Goal: Check status: Check status

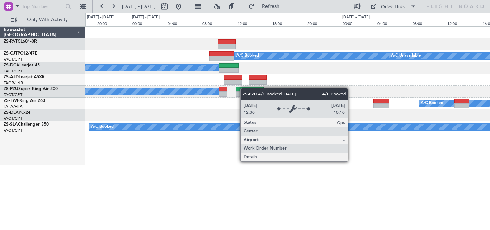
click at [187, 95] on div "A/C Booked A/C Unavailable A/C Booked A/C Booked A/C Booked A/C Booked A/C Book…" at bounding box center [287, 96] width 404 height 138
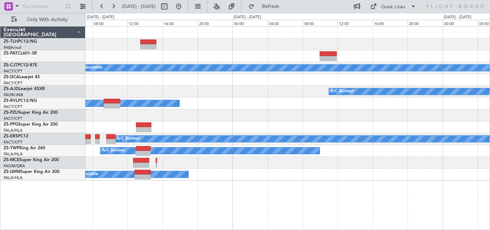
click at [35, 205] on div "A/C Booked A/C Unavailable A/C Booked A/C Unavailable A/C Booked A/C Booked A/C…" at bounding box center [245, 121] width 490 height 217
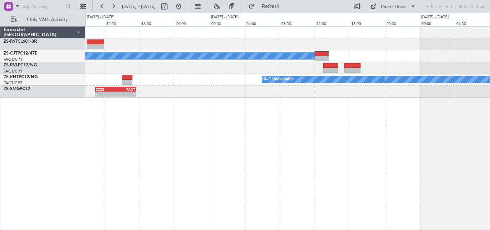
click at [127, 110] on div "A/C Booked A/C Booked A/C Unavailable - - ZZZZ 10:55 Z FACT 15:35 Z" at bounding box center [287, 128] width 404 height 204
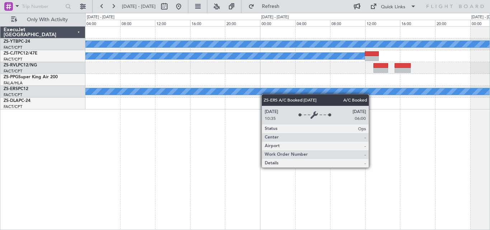
click at [332, 88] on div "A/C Booked A/C Booked A/C Unavailable A/C Unavailable A/C Booked A/C Booked" at bounding box center [287, 68] width 404 height 83
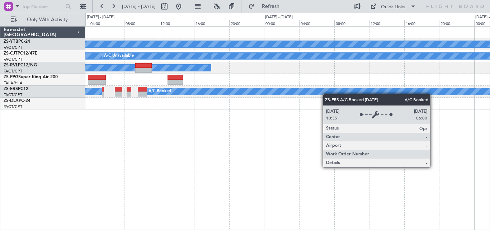
click at [342, 89] on div "A/C Booked A/C Booked A/C Unavailable A/C Unavailable A/C Booked A/C Booked A/C…" at bounding box center [287, 68] width 404 height 83
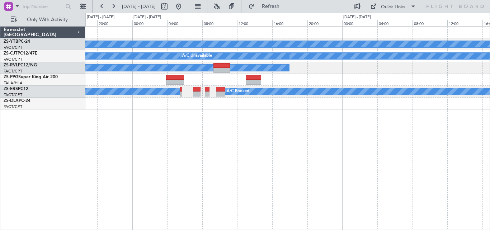
click at [356, 83] on div "A/C Booked A/C Booked A/C Unavailable A/C Unavailable A/C Booked A/C Booked A/C…" at bounding box center [287, 128] width 404 height 204
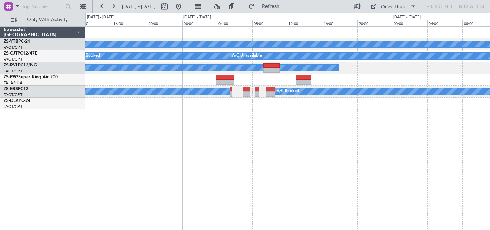
click at [275, 107] on div "A/C Booked A/C Booked A/C Unavailable A/C Unavailable A/C Booked A/C Booked A/C…" at bounding box center [287, 128] width 404 height 204
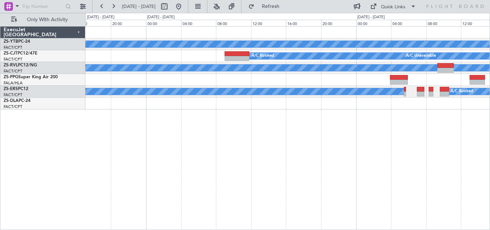
click at [320, 105] on div "A/C Booked A/C Booked A/C Unavailable A/C Unavailable A/C Booked A/C Booked A/C…" at bounding box center [287, 128] width 404 height 204
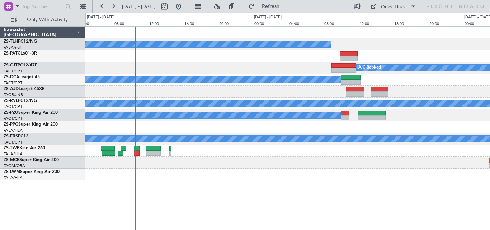
click at [441, 98] on div "A/C Booked A/C Booked A/C Unavailable A/C Booked A/C Booked A/C Unavailable A/C…" at bounding box center [287, 104] width 404 height 154
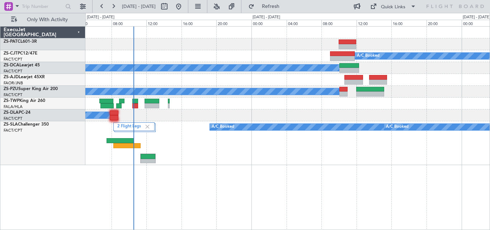
click at [191, 131] on div "A/C Booked A/C Unavailable A/C Booked A/C Booked A/C Booked A/C Booked 2 Flight…" at bounding box center [287, 96] width 404 height 138
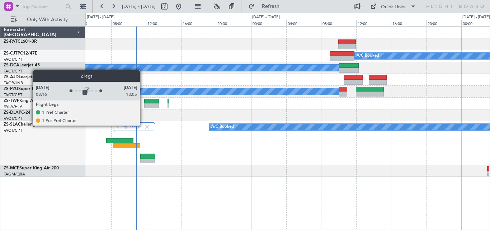
click at [143, 125] on label "2 Flight Legs" at bounding box center [130, 127] width 27 height 6
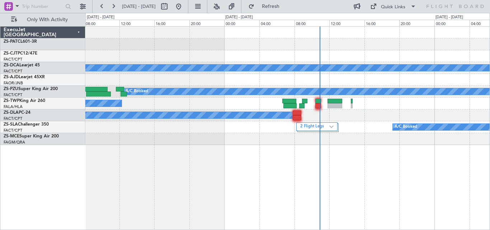
click at [464, 100] on div "A/C Booked A/C Booked A/C Booked A/C Booked A/C Booked 2 Flight Legs A/C Booked…" at bounding box center [287, 86] width 404 height 118
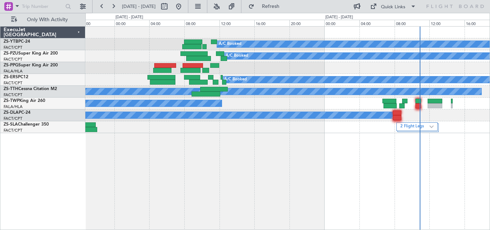
click at [353, 68] on div "A/C Booked A/C Booked A/C Booked A/C Unavailable A/C Booked A/C Booked A/C Book…" at bounding box center [287, 80] width 404 height 106
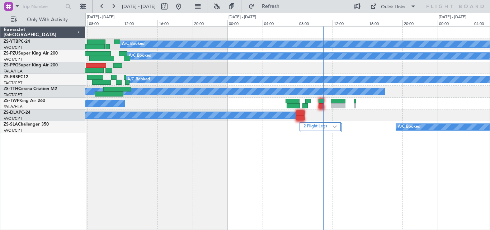
click at [213, 72] on div at bounding box center [287, 68] width 404 height 12
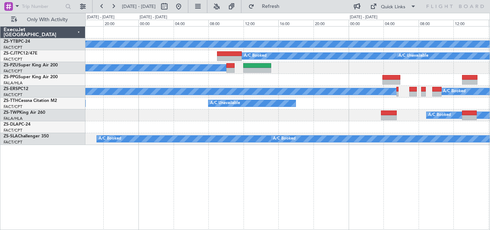
click at [108, 120] on div "A/C Booked A/C Booked A/C Unavailable A/C Booked A/C Booked A/C Booked A/C Unav…" at bounding box center [287, 86] width 404 height 118
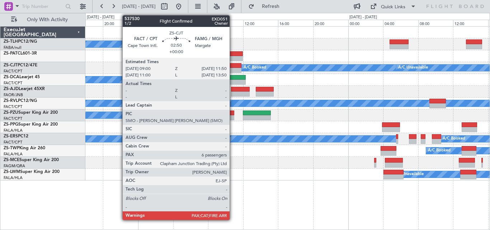
click at [233, 63] on div at bounding box center [228, 65] width 25 height 5
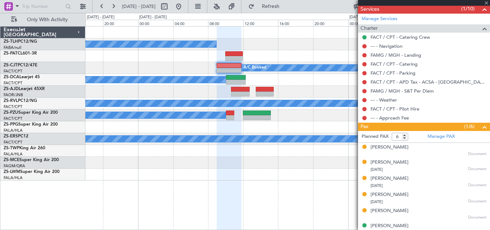
scroll to position [192, 0]
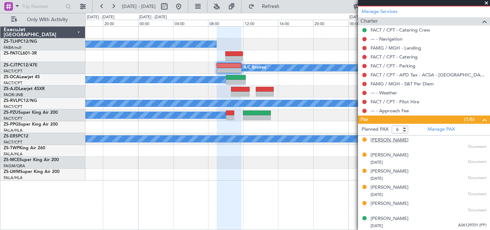
click at [385, 140] on div "[PERSON_NAME]" at bounding box center [389, 140] width 38 height 7
click at [377, 153] on div "[PERSON_NAME]" at bounding box center [389, 155] width 38 height 7
click at [381, 168] on div "[PERSON_NAME]" at bounding box center [389, 171] width 38 height 7
click at [389, 170] on div "[PERSON_NAME]" at bounding box center [389, 171] width 38 height 7
click at [383, 187] on div "[PERSON_NAME]" at bounding box center [389, 187] width 38 height 7
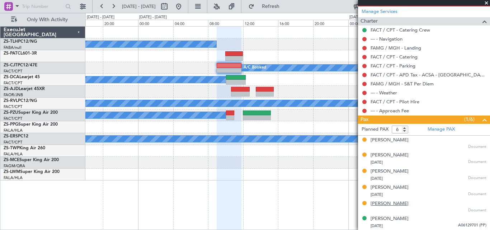
click at [381, 201] on div "[PERSON_NAME]" at bounding box center [389, 203] width 38 height 7
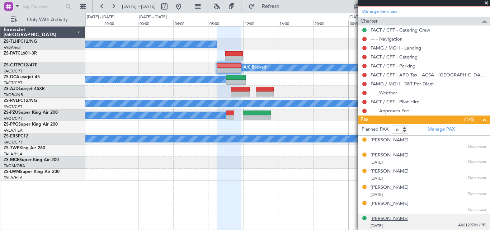
click at [384, 218] on div "[PERSON_NAME]" at bounding box center [389, 218] width 38 height 7
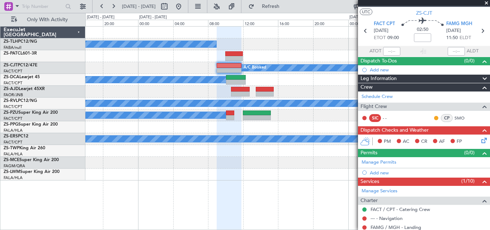
scroll to position [0, 0]
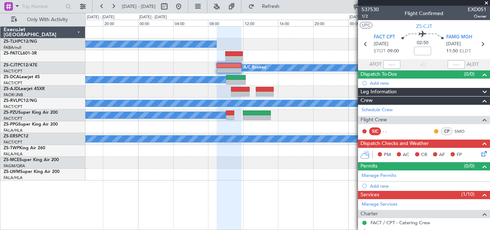
click at [486, 3] on span at bounding box center [485, 3] width 7 height 6
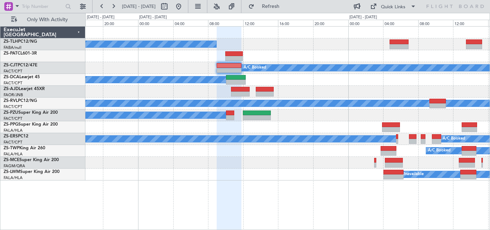
type input "0"
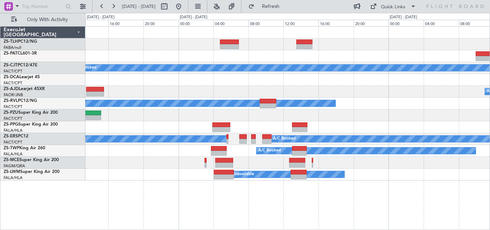
click at [177, 85] on div "A/C Booked" at bounding box center [287, 80] width 404 height 12
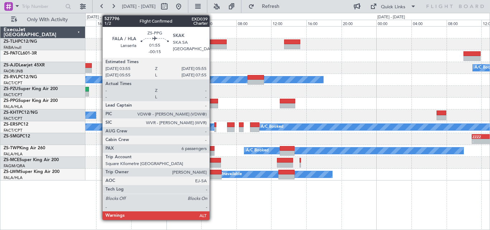
click at [213, 104] on div at bounding box center [209, 105] width 18 height 5
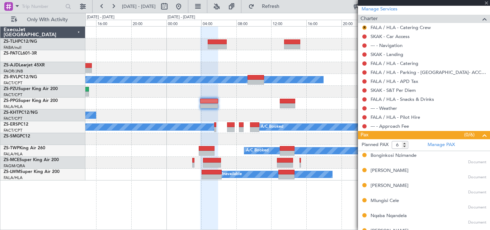
scroll to position [206, 0]
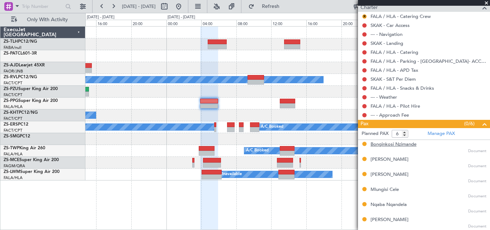
click at [387, 144] on div "Bonginkosi Nzimande" at bounding box center [393, 144] width 46 height 7
click at [384, 159] on div "[PERSON_NAME]" at bounding box center [389, 159] width 38 height 7
click at [381, 173] on div "[PERSON_NAME]" at bounding box center [389, 174] width 38 height 7
click at [386, 189] on div "Mlungisi Cele" at bounding box center [384, 189] width 28 height 7
click at [385, 205] on div "Nqaba Nqandela" at bounding box center [388, 204] width 36 height 7
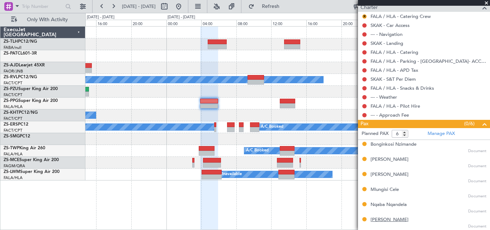
click at [384, 219] on div "[PERSON_NAME]" at bounding box center [389, 219] width 38 height 7
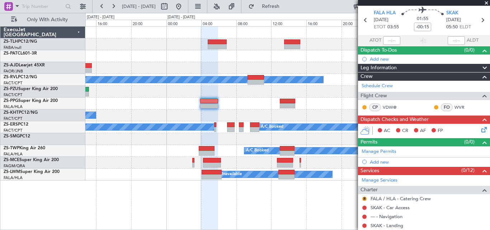
scroll to position [0, 0]
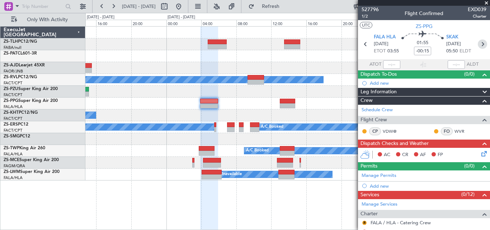
click at [479, 42] on icon at bounding box center [481, 43] width 9 height 9
type input "-00:30"
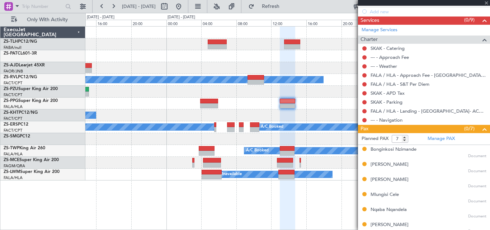
scroll to position [194, 0]
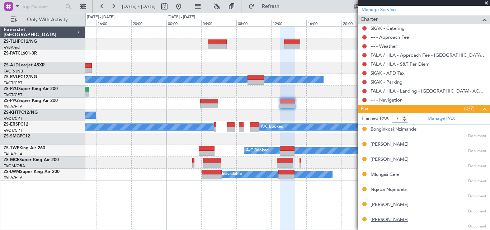
click at [378, 220] on div "[PERSON_NAME]" at bounding box center [389, 219] width 38 height 7
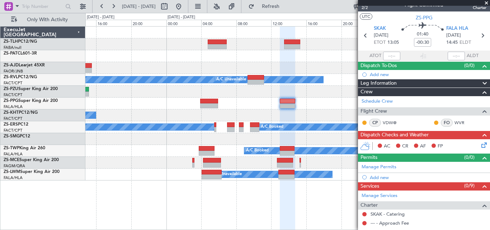
scroll to position [0, 0]
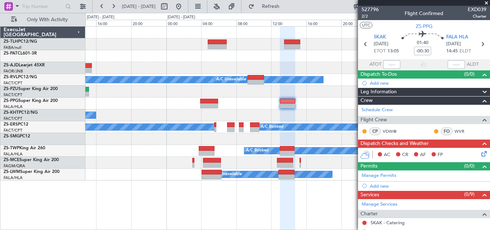
click at [485, 2] on span at bounding box center [485, 3] width 7 height 6
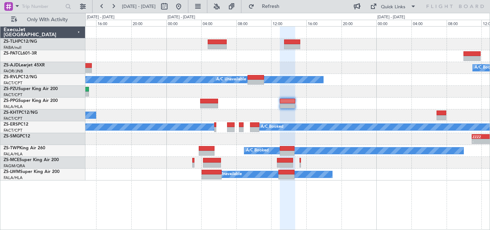
type input "0"
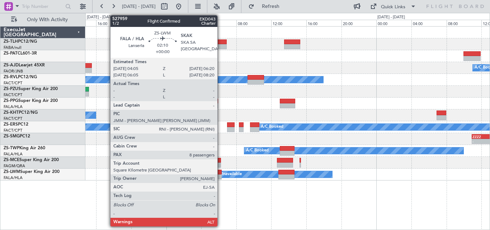
click at [220, 170] on div at bounding box center [211, 172] width 20 height 5
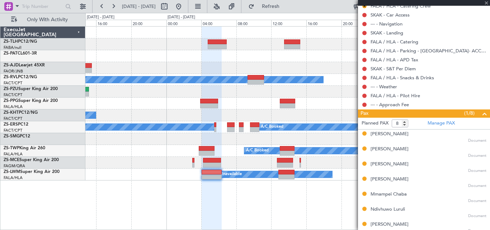
scroll to position [236, 0]
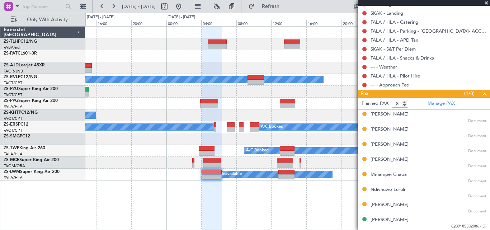
click at [395, 114] on div "[PERSON_NAME]" at bounding box center [389, 114] width 38 height 7
click at [380, 132] on div "[PERSON_NAME]" at bounding box center [389, 129] width 38 height 7
click at [381, 129] on div "[PERSON_NAME]" at bounding box center [389, 129] width 38 height 7
click at [384, 114] on div "[PERSON_NAME]" at bounding box center [389, 114] width 38 height 7
click at [380, 129] on div "[PERSON_NAME]" at bounding box center [389, 129] width 38 height 7
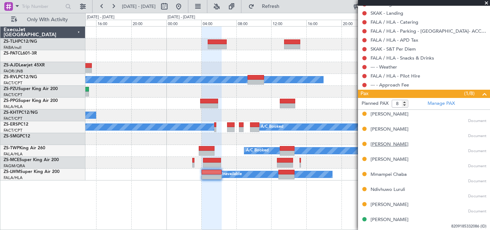
click at [383, 143] on div "[PERSON_NAME]" at bounding box center [389, 144] width 38 height 7
click at [385, 156] on div "[PERSON_NAME]" at bounding box center [389, 159] width 38 height 7
click at [385, 175] on div "Mmampei Chaba" at bounding box center [388, 174] width 36 height 7
click at [386, 192] on div "Ndivhuwo Luruli" at bounding box center [387, 189] width 34 height 7
click at [377, 205] on div "[PERSON_NAME]" at bounding box center [389, 204] width 38 height 7
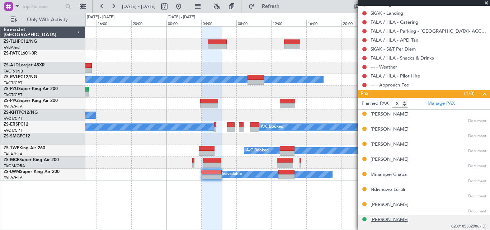
click at [392, 222] on div "[PERSON_NAME]" at bounding box center [389, 219] width 38 height 7
click at [384, 173] on div "Mmampei Chaba" at bounding box center [388, 174] width 36 height 7
click at [392, 192] on div "Ndivhuwo Luruli" at bounding box center [387, 189] width 34 height 7
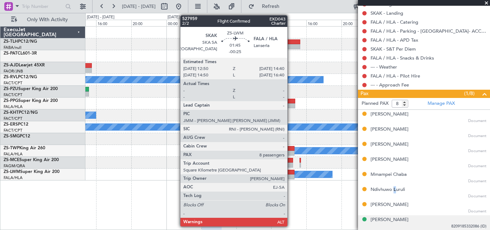
click at [290, 178] on div at bounding box center [286, 176] width 16 height 5
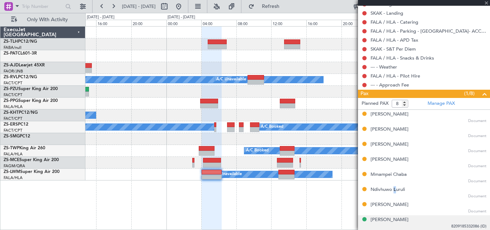
type input "-00:25"
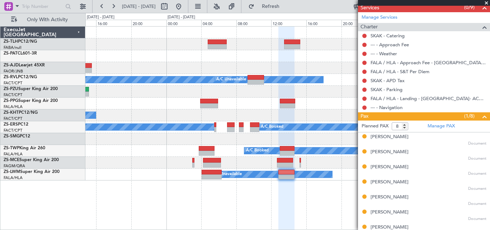
scroll to position [210, 0]
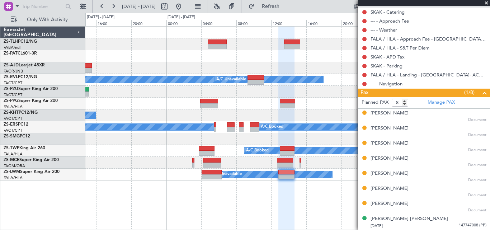
click at [205, 180] on div "A/C Unavailable" at bounding box center [287, 174] width 404 height 12
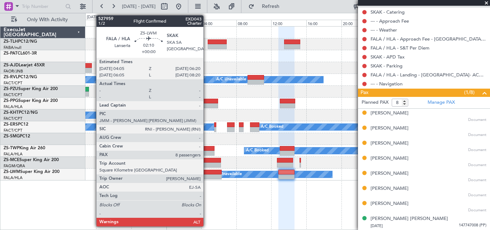
click at [207, 175] on div at bounding box center [211, 176] width 20 height 5
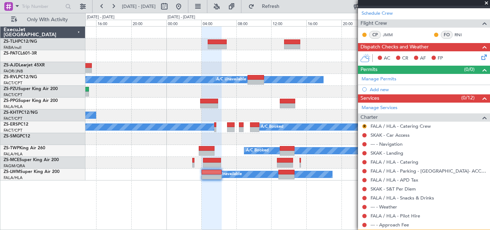
scroll to position [0, 0]
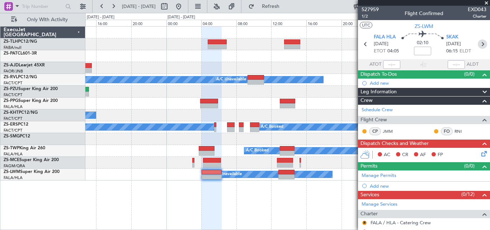
click at [481, 46] on icon at bounding box center [481, 43] width 9 height 9
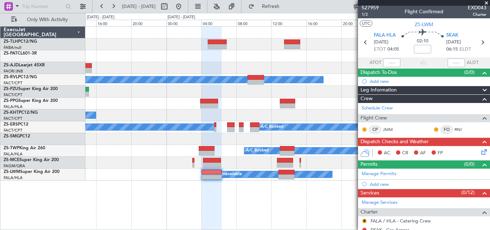
scroll to position [1, 0]
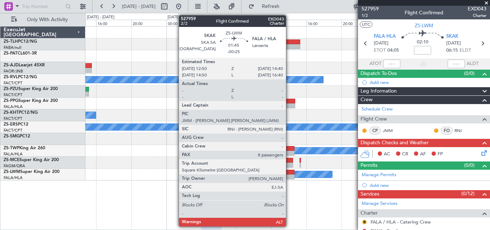
click at [289, 172] on div at bounding box center [286, 172] width 16 height 5
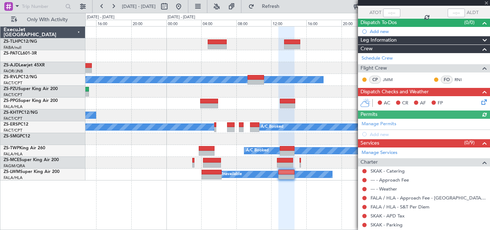
scroll to position [210, 0]
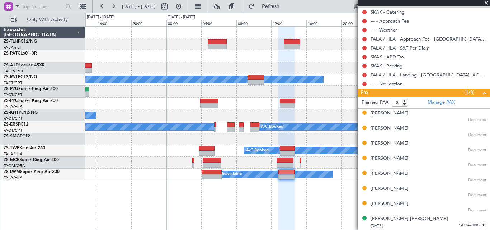
click at [395, 116] on div "[PERSON_NAME]" at bounding box center [389, 113] width 38 height 7
click at [393, 130] on div "[PERSON_NAME]" at bounding box center [389, 128] width 38 height 7
click at [373, 144] on mat-tooltip-component "Incompleted" at bounding box center [364, 153] width 35 height 19
click at [373, 143] on div "[PERSON_NAME]" at bounding box center [389, 143] width 38 height 7
click at [387, 128] on div "[PERSON_NAME]" at bounding box center [389, 128] width 38 height 7
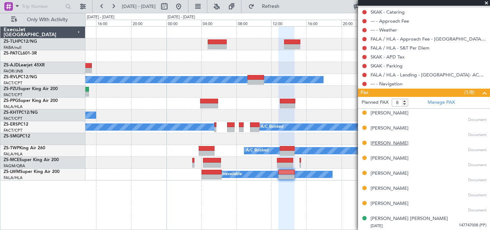
click at [388, 145] on div "[PERSON_NAME]" at bounding box center [389, 143] width 38 height 7
click at [384, 161] on div "[PERSON_NAME]" at bounding box center [389, 158] width 38 height 7
click at [393, 173] on div "[PERSON_NAME]" at bounding box center [389, 173] width 38 height 7
click at [388, 189] on div "[PERSON_NAME]" at bounding box center [389, 188] width 38 height 7
click at [391, 207] on div "[PERSON_NAME] Document" at bounding box center [428, 206] width 116 height 13
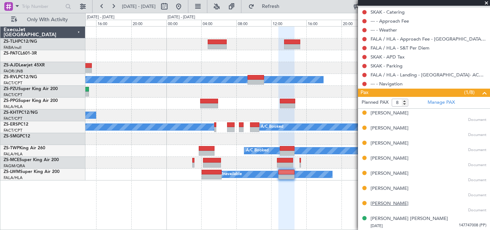
click at [391, 206] on div "[PERSON_NAME] Document" at bounding box center [428, 206] width 116 height 13
click at [391, 206] on div "[PERSON_NAME]" at bounding box center [389, 203] width 38 height 7
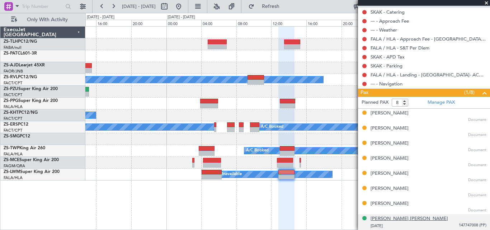
click at [392, 217] on div "[PERSON_NAME] [PERSON_NAME]" at bounding box center [408, 218] width 77 height 7
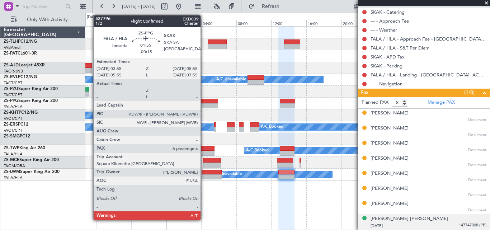
click at [204, 105] on div at bounding box center [209, 105] width 18 height 5
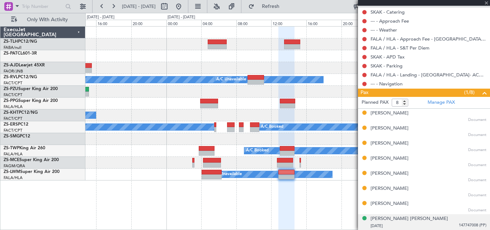
type input "-00:15"
type input "6"
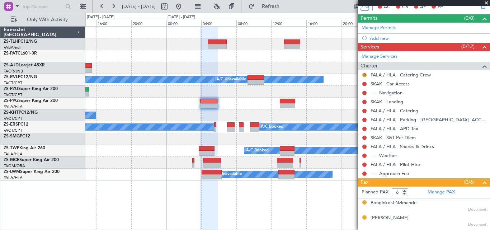
scroll to position [0, 0]
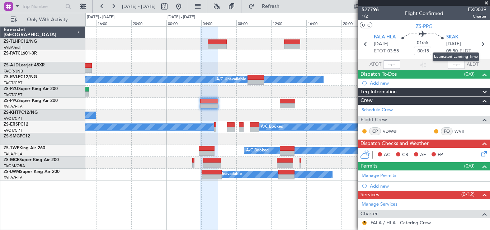
click at [477, 48] on mat-tooltip-component "Estimated Landing Time" at bounding box center [455, 56] width 57 height 19
click at [478, 44] on icon at bounding box center [481, 43] width 9 height 9
type input "-00:30"
type input "7"
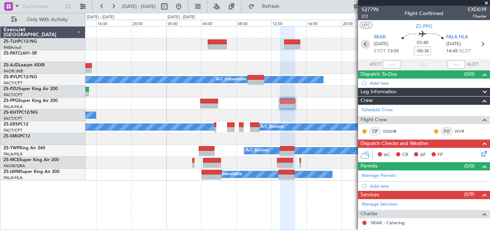
click at [364, 44] on icon at bounding box center [365, 43] width 9 height 9
type input "-00:15"
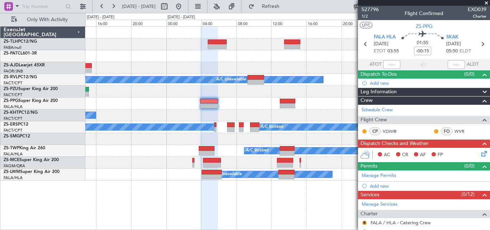
click at [487, 3] on span at bounding box center [485, 3] width 7 height 6
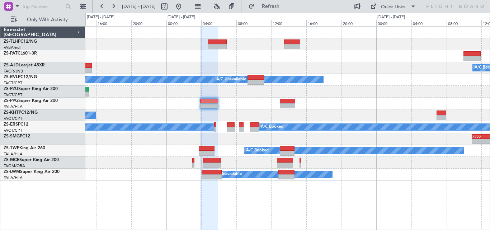
type input "0"
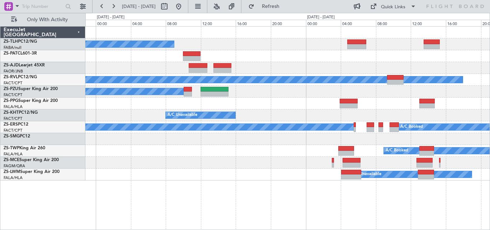
click at [298, 93] on div "A/C Booked A/C Unavailable A/C Booked A/C Booked A/C Unavailable A/C Booked A/C…" at bounding box center [287, 104] width 404 height 154
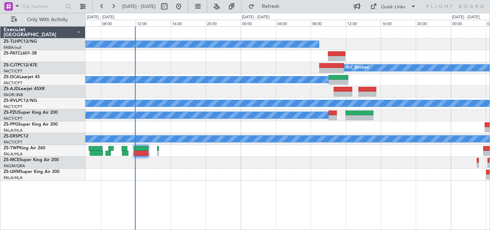
click at [304, 73] on div "A/C Booked A/C Booked A/C Unavailable A/C Booked A/C Booked A/C Unavailable A/C…" at bounding box center [287, 104] width 404 height 154
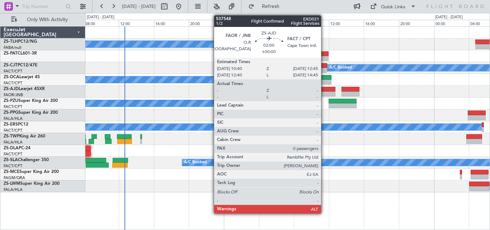
click at [324, 92] on div at bounding box center [325, 93] width 18 height 5
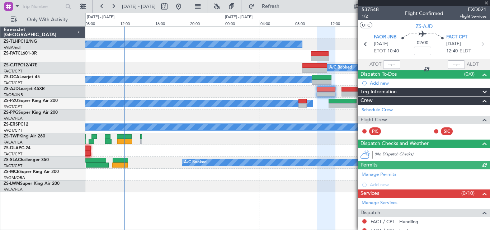
click at [483, 5] on div at bounding box center [424, 3] width 132 height 6
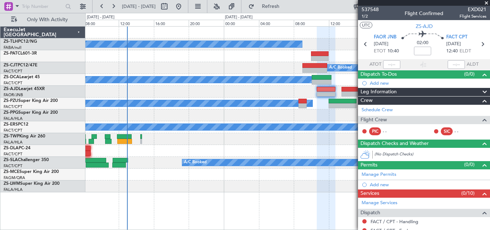
drag, startPoint x: 487, startPoint y: 1, endPoint x: 478, endPoint y: 13, distance: 14.6
click at [486, 1] on span at bounding box center [485, 3] width 7 height 6
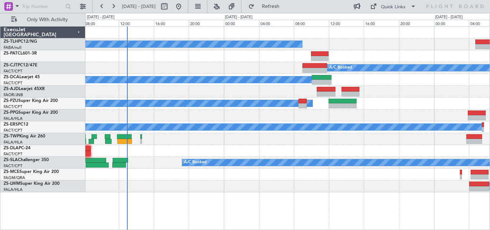
click at [100, 145] on div "A/C Booked A/C Unavailable A/C Booked A/C Booked A/C Booked A/C Booked A/C Book…" at bounding box center [287, 110] width 404 height 166
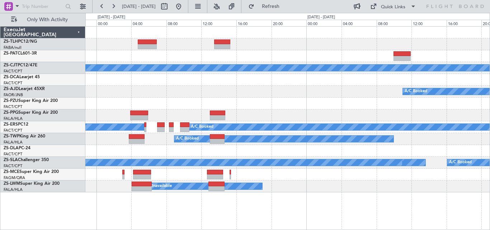
click at [363, 112] on div "A/C Unavailable A/C Booked A/C Booked A/C Booked A/C Booked A/C Booked A/C Book…" at bounding box center [287, 110] width 404 height 166
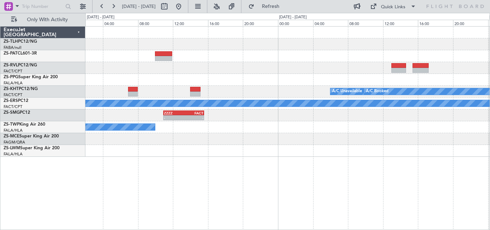
click at [148, 153] on div "A/C Unavailable A/C Unavailable A/C Booked A/C Booked - - ZZZZ 10:55 Z FACT 15:…" at bounding box center [287, 92] width 404 height 130
click at [247, 140] on div "A/C Unavailable A/C Unavailable A/C Booked A/C Booked - - ZZZZ 10:55 Z FACT 15:…" at bounding box center [287, 92] width 404 height 130
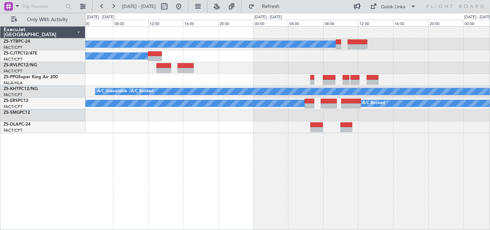
click at [131, 124] on div "A/C Booked A/C Booked A/C Unavailable A/C Booked A/C Booked A/C Booked" at bounding box center [287, 80] width 404 height 106
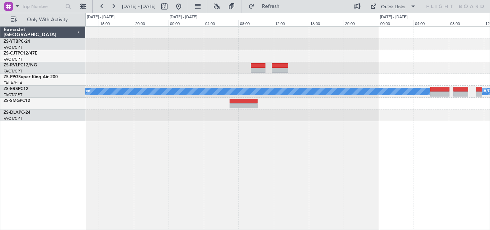
click at [187, 108] on div "A/C Booked A/C Booked A/C Booked A/C Booked" at bounding box center [287, 74] width 404 height 95
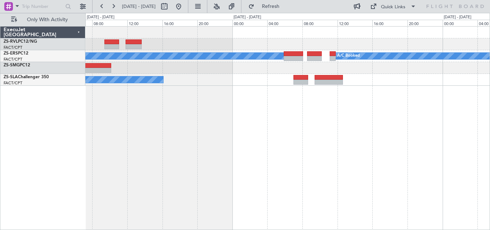
click at [213, 90] on div "A/C Booked A/C Booked A/C Booked A/C Booked" at bounding box center [287, 128] width 404 height 204
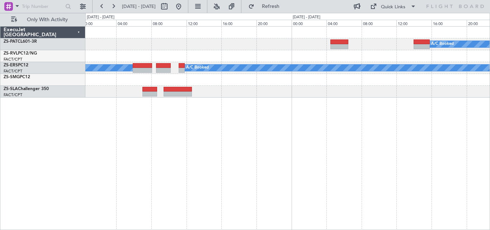
click at [282, 142] on div "A/C Booked A/C Booked A/C Booked A/C Booked" at bounding box center [287, 128] width 404 height 204
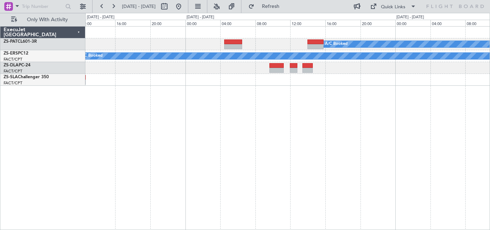
click at [291, 121] on div "A/C Booked A/C Booked A/C Booked" at bounding box center [287, 128] width 404 height 204
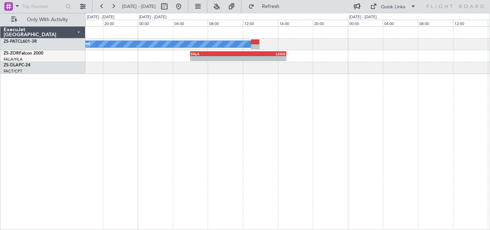
click at [187, 86] on div "A/C Booked - - FALA 06:00 Z LSGG 17:00 Z" at bounding box center [287, 128] width 404 height 204
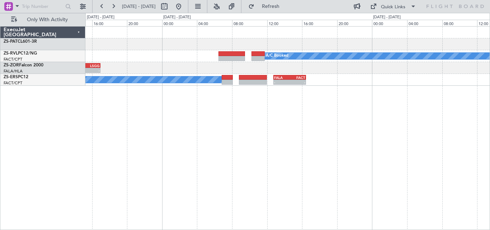
click at [225, 124] on div "A/C Booked A/C Booked - - FALA 06:00 Z LSGG 17:00 Z A/C Booked - - FALA 12:45 Z…" at bounding box center [287, 128] width 404 height 204
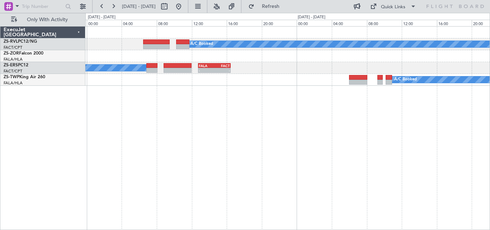
click at [175, 116] on div "A/C Booked - - LSGG 05:50 Z FALA 16:55 Z - - FALA 06:00 Z LSGG 17:00 Z A/C Book…" at bounding box center [287, 128] width 404 height 204
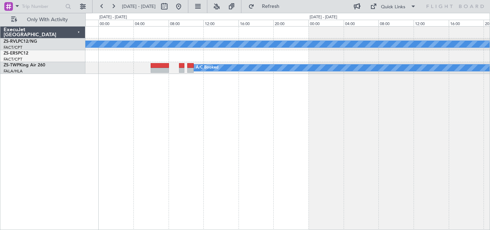
click at [212, 92] on div "A/C Booked - - FALA 12:45 Z FACT 16:28 Z A/C Booked" at bounding box center [287, 128] width 404 height 204
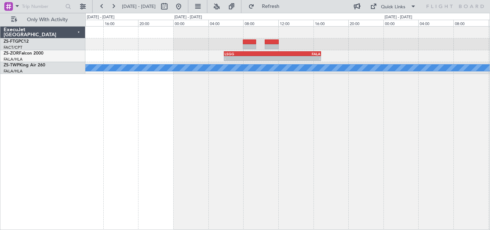
click at [241, 105] on div "- - LSGG 05:50 Z FALA 16:55 Z A/C Booked" at bounding box center [287, 128] width 404 height 204
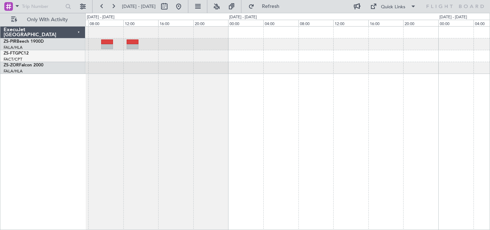
click at [133, 88] on div at bounding box center [287, 128] width 404 height 204
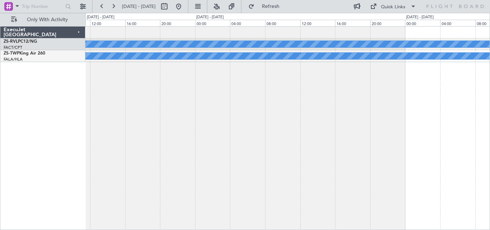
click at [486, 102] on div "A/C Booked A/C Booked" at bounding box center [287, 128] width 404 height 204
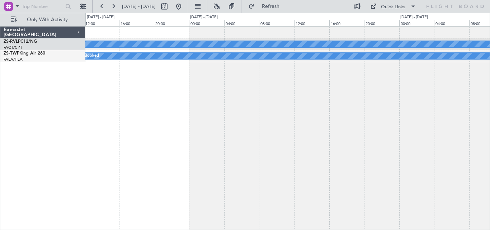
click at [489, 104] on div "A/C Booked A/C Booked ExecuJet [GEOGRAPHIC_DATA] ZS-RVL PC12/NG FACT/CPT [GEOGR…" at bounding box center [245, 121] width 490 height 217
click at [478, 104] on div "A/C Booked A/C Booked" at bounding box center [287, 128] width 404 height 204
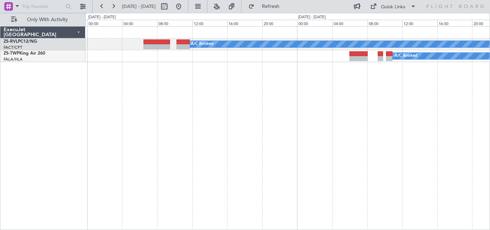
click at [382, 82] on div "A/C Booked A/C Booked" at bounding box center [287, 128] width 404 height 204
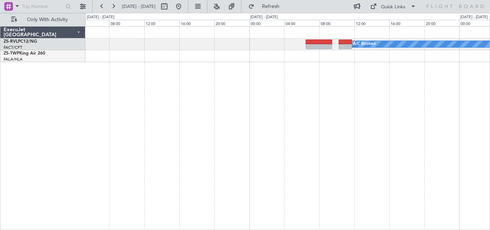
click at [375, 102] on div "A/C Booked A/C Booked" at bounding box center [287, 128] width 404 height 204
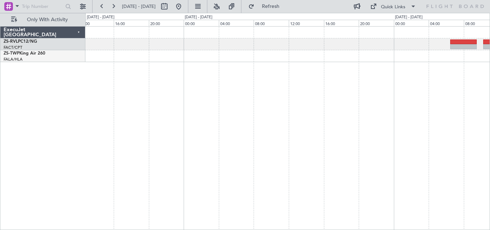
click at [373, 100] on div "A/C Booked" at bounding box center [287, 128] width 404 height 204
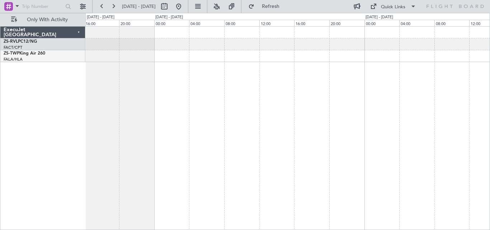
click at [439, 108] on div at bounding box center [287, 128] width 404 height 204
click at [399, 104] on div at bounding box center [287, 128] width 404 height 204
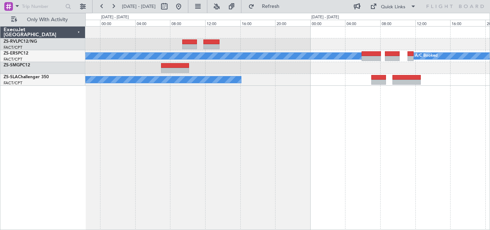
click at [363, 113] on div "A/C Booked A/C Booked A/C Booked A/C Booked" at bounding box center [287, 128] width 404 height 204
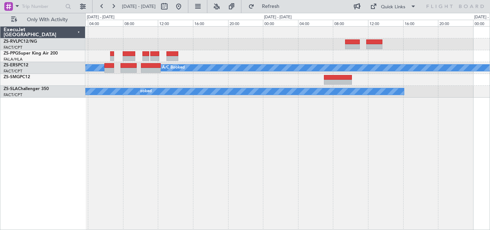
click at [450, 112] on div "A/C Booked A/C Booked A/C Booked A/C Booked A/C Booked A/C Booked" at bounding box center [287, 128] width 404 height 204
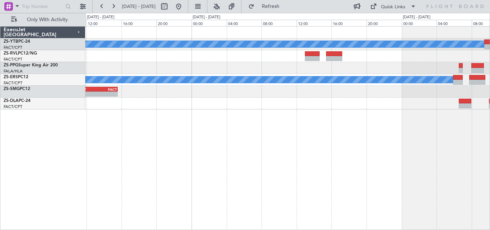
click at [402, 105] on div "A/C Booked A/C Booked A/C Booked ZZZZ 10:55 Z FACT 15:35 Z - -" at bounding box center [287, 68] width 404 height 83
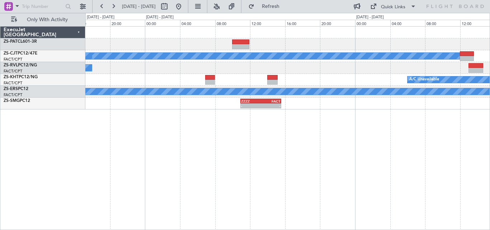
click at [404, 115] on div "A/C Booked A/C Unavailable A/C Unavailable A/C Booked A/C Booked A/C Unavailabl…" at bounding box center [287, 128] width 404 height 204
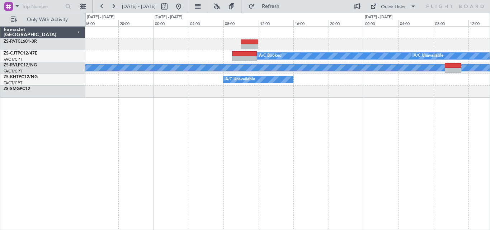
click at [407, 111] on div "A/C Booked A/C Unavailable A/C Unavailable A/C Booked A/C Unavailable" at bounding box center [287, 128] width 404 height 204
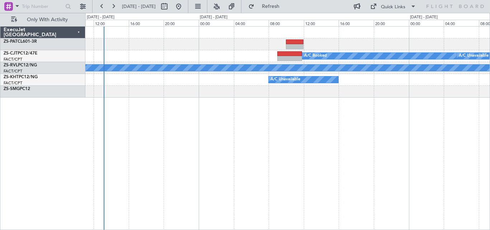
click at [372, 116] on div "A/C Booked A/C Unavailable A/C Unavailable A/C Booked A/C Unavailable" at bounding box center [287, 128] width 404 height 204
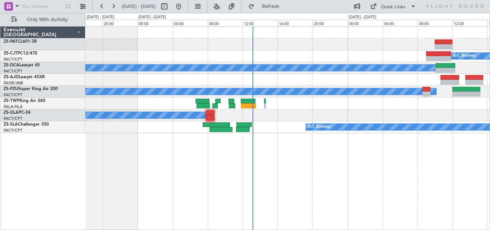
click at [330, 113] on div "A/C Booked A/C Booked A/C Booked A/C Booked A/C Booked A/C Booked A/C Booked A/…" at bounding box center [287, 128] width 404 height 204
